Goal: Transaction & Acquisition: Purchase product/service

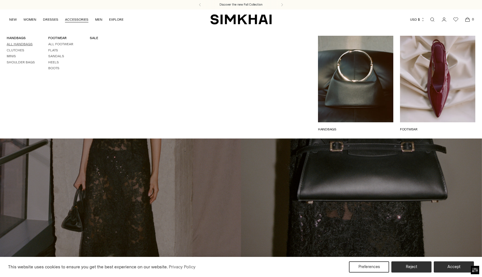
click at [18, 44] on link "All Handbags" at bounding box center [20, 44] width 26 height 4
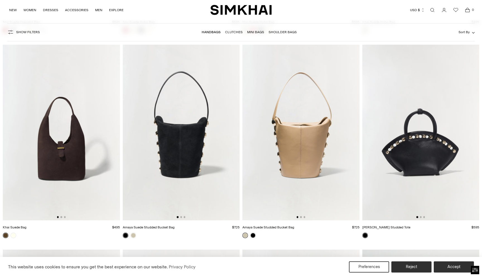
scroll to position [1186, 0]
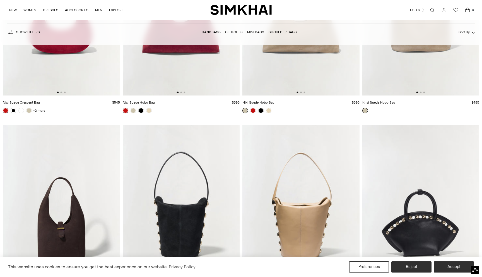
click at [180, 159] on img at bounding box center [181, 213] width 117 height 176
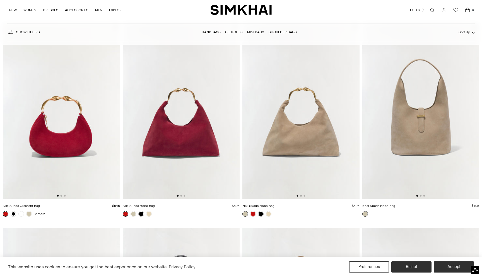
scroll to position [974, 0]
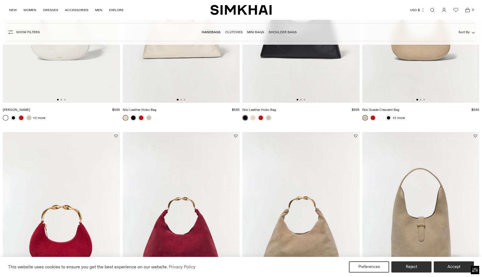
click at [302, 156] on img at bounding box center [301, 220] width 117 height 176
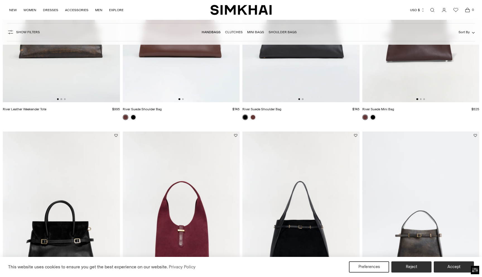
scroll to position [0, 0]
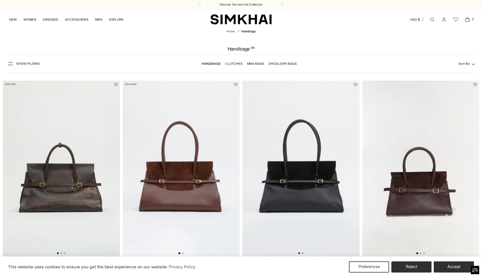
click at [422, 158] on img at bounding box center [421, 169] width 117 height 176
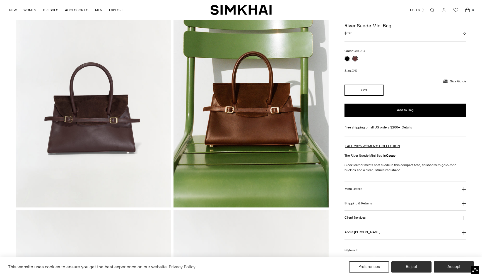
scroll to position [20, 0]
